Goal: Task Accomplishment & Management: Complete application form

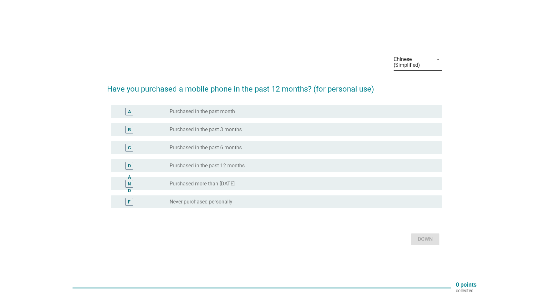
click at [435, 65] on div "Chinese (Simplified) arrow_drop_down" at bounding box center [417, 62] width 48 height 16
click at [424, 67] on div "English" at bounding box center [422, 65] width 46 height 8
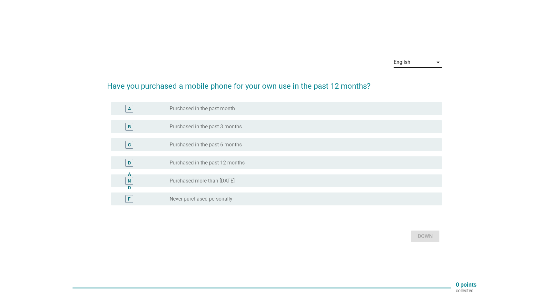
click at [481, 75] on div "English arrow_drop_down Have you purchased a mobile phone for your own use in t…" at bounding box center [274, 148] width 518 height 202
click at [267, 178] on div "radio_button_unchecked Purchased more than [DATE]" at bounding box center [300, 181] width 262 height 6
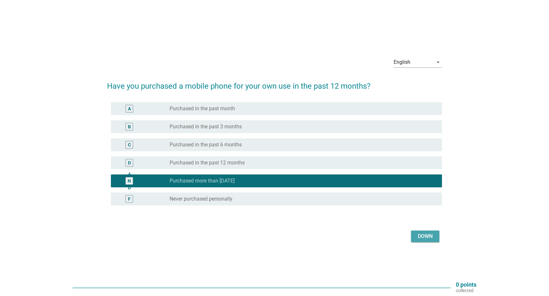
click at [424, 236] on font "Down" at bounding box center [425, 236] width 15 height 6
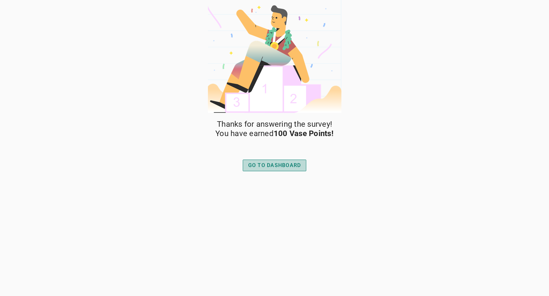
click at [292, 165] on div "GO TO DASHBOARD" at bounding box center [274, 165] width 53 height 8
